Goal: Task Accomplishment & Management: Use online tool/utility

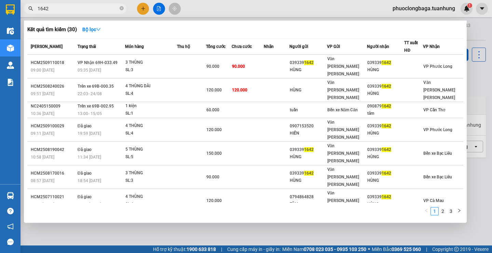
click at [65, 8] on input "1642" at bounding box center [78, 9] width 81 height 8
type input "1"
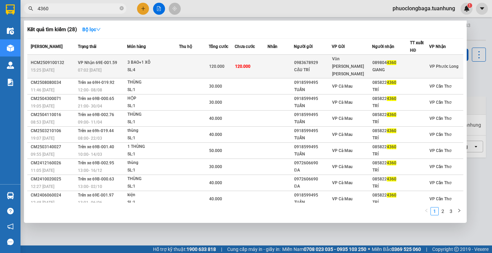
type input "4360"
click at [259, 64] on td "120.000" at bounding box center [251, 67] width 33 height 24
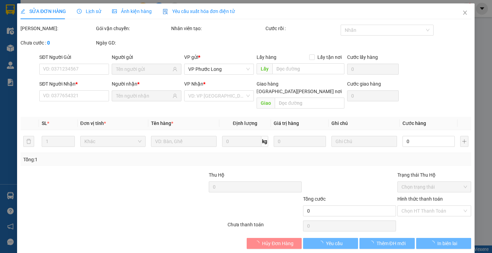
type input "0983678929"
type input "CẬU TRÍ"
type input "0898044360"
type input "GIANG"
type input "120.000"
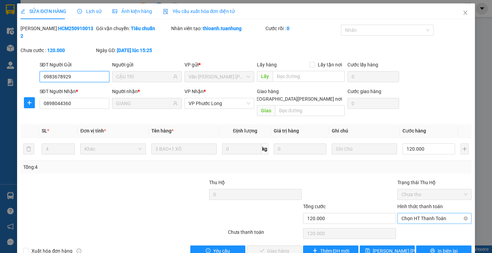
click at [452, 213] on span "Chọn HT Thanh Toán" at bounding box center [435, 218] width 66 height 10
click at [422, 216] on div "Tại văn phòng" at bounding box center [430, 217] width 65 height 8
type input "0"
click at [272, 247] on span "Giao hàng" at bounding box center [278, 251] width 22 height 8
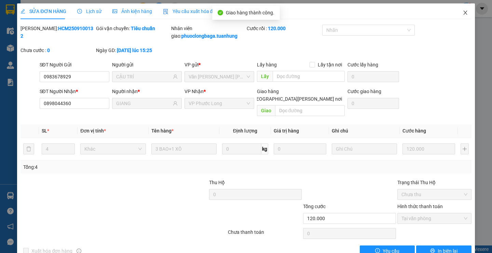
click at [463, 11] on icon "close" at bounding box center [465, 12] width 5 height 5
